Goal: Information Seeking & Learning: Find specific fact

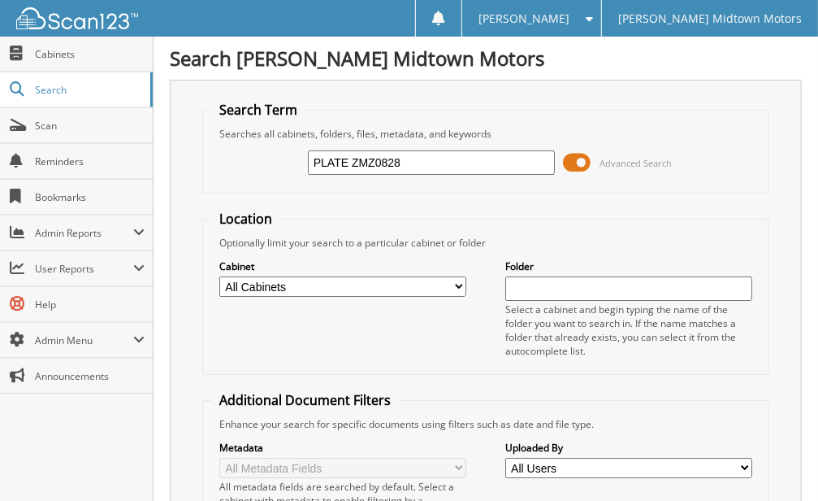
type input "PLATE ZMZ0828"
click at [411, 159] on input "PLATE ZMZ0828" at bounding box center [431, 162] width 247 height 24
type input "PLATE KVY8518"
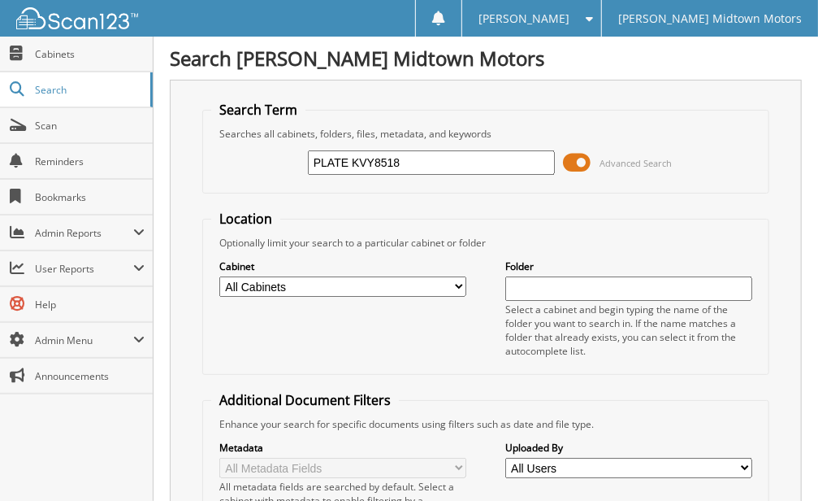
click at [406, 165] on input "PLATE KVY8518" at bounding box center [431, 162] width 247 height 24
type input "PLATE KDE8846"
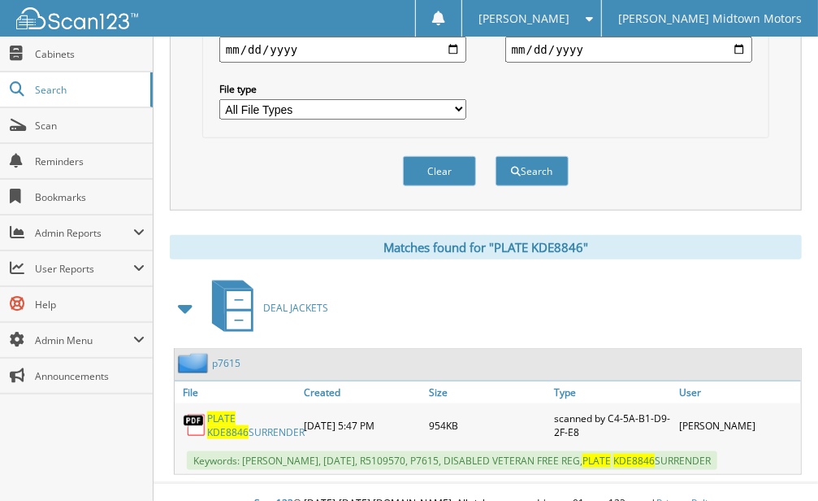
click at [249, 425] on span "KDE8846" at bounding box center [227, 432] width 41 height 14
click at [239, 425] on span "KDE8846" at bounding box center [227, 432] width 41 height 14
click at [228, 356] on link "p7615" at bounding box center [226, 363] width 28 height 14
